Goal: Find specific page/section: Find specific page/section

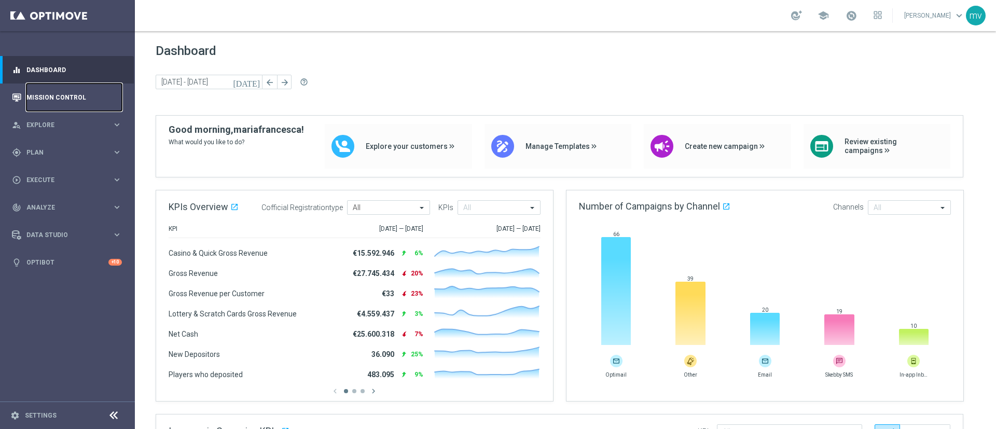
click at [52, 94] on link "Mission Control" at bounding box center [73, 97] width 95 height 27
